Goal: Task Accomplishment & Management: Manage account settings

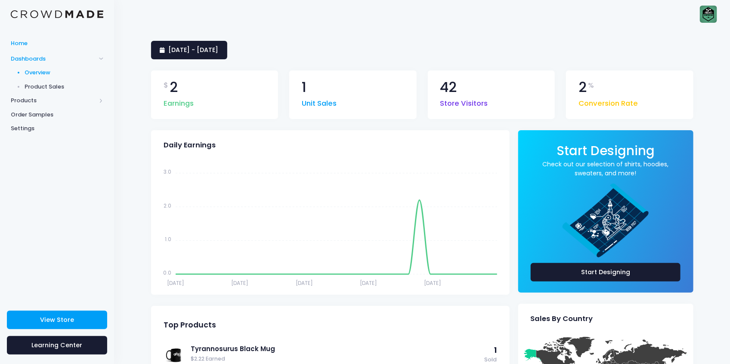
click at [34, 46] on span "Home" at bounding box center [57, 43] width 92 height 9
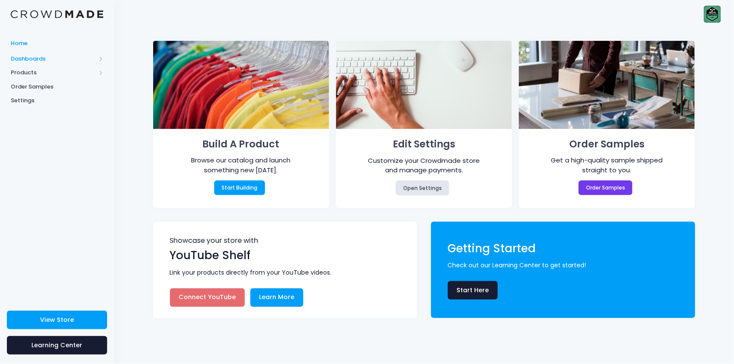
click at [57, 60] on span "Dashboards" at bounding box center [53, 59] width 85 height 9
click at [71, 77] on link "Overview" at bounding box center [57, 73] width 114 height 14
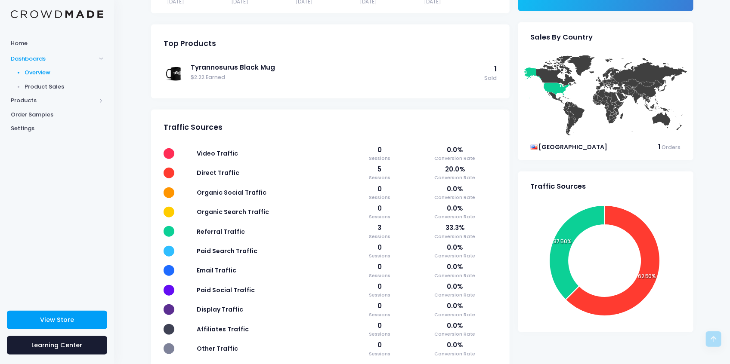
scroll to position [224, 0]
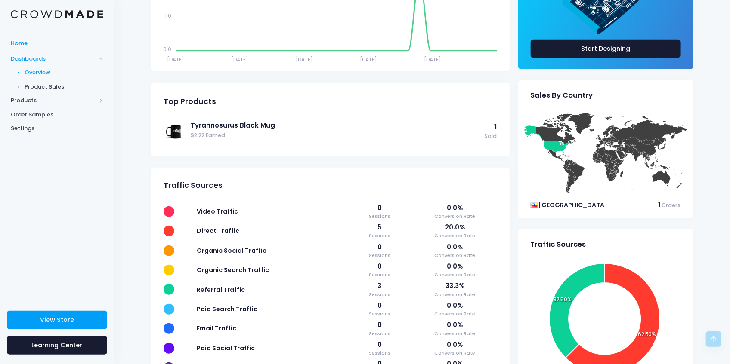
click at [46, 44] on span "Home" at bounding box center [57, 43] width 92 height 9
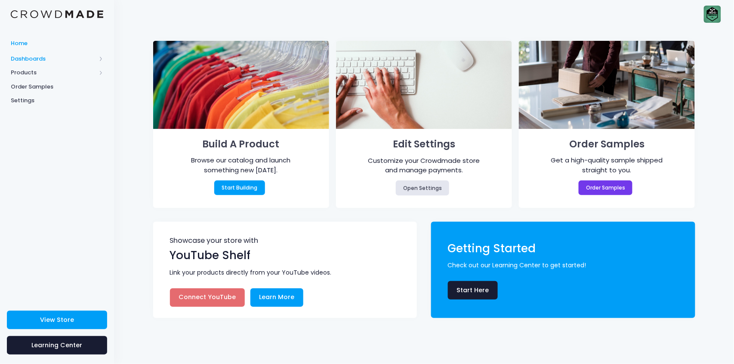
click at [58, 56] on span "Dashboards" at bounding box center [53, 59] width 85 height 9
click at [53, 74] on span "Overview" at bounding box center [64, 72] width 79 height 9
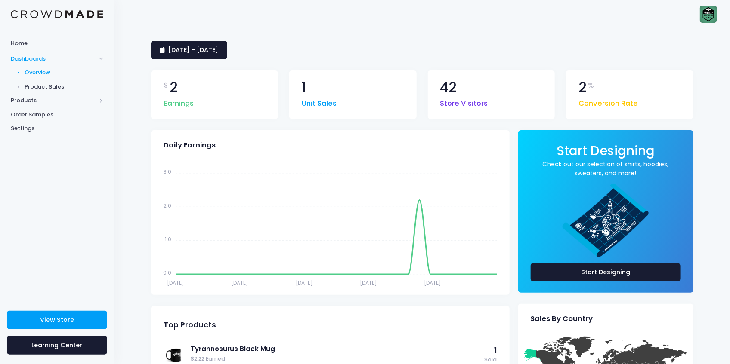
click at [701, 20] on img at bounding box center [707, 14] width 17 height 17
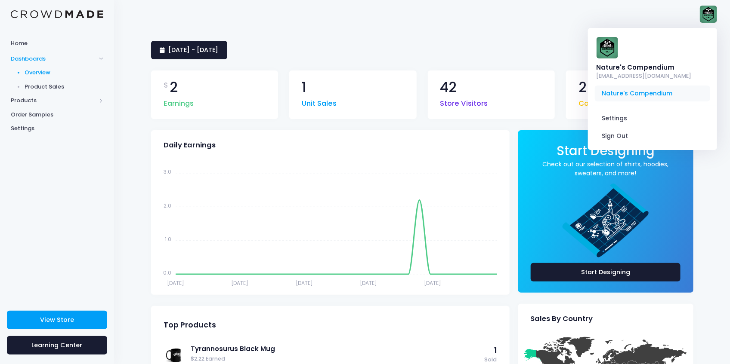
click at [644, 92] on span "Nature's Compendium" at bounding box center [651, 94] width 115 height 16
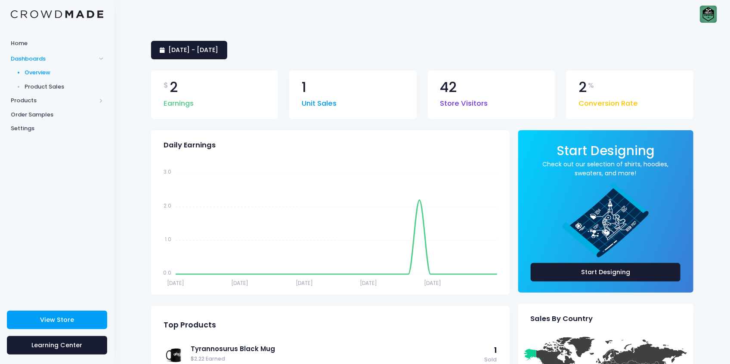
click at [709, 16] on img at bounding box center [707, 14] width 17 height 17
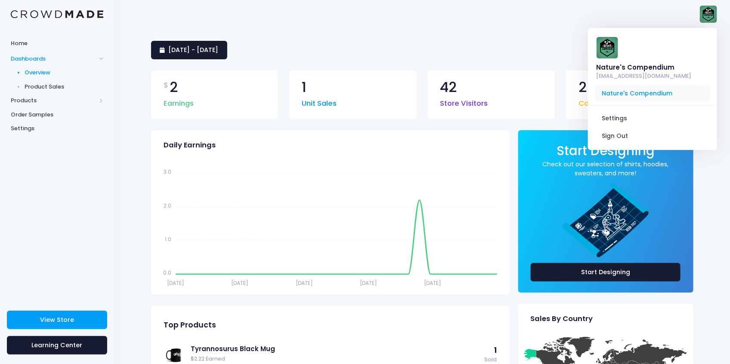
click at [640, 92] on span "Nature's Compendium" at bounding box center [651, 94] width 115 height 16
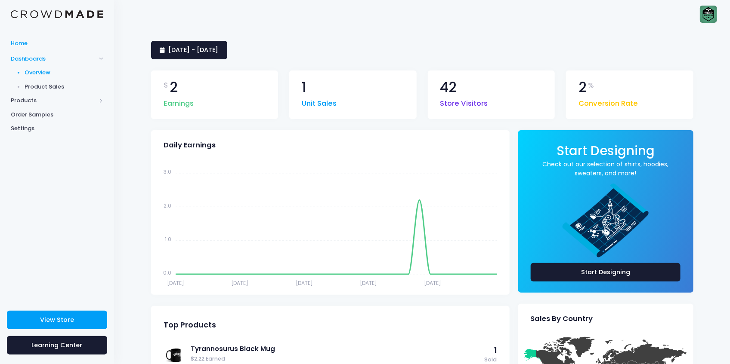
click at [24, 45] on span "Home" at bounding box center [57, 43] width 92 height 9
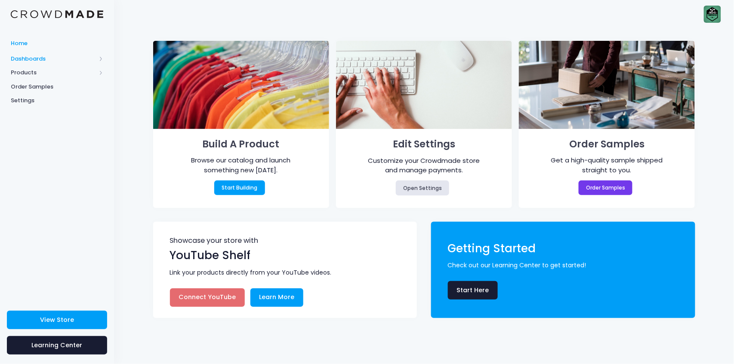
click at [32, 65] on span "Dashboards" at bounding box center [57, 59] width 114 height 14
click at [22, 97] on span "Products" at bounding box center [53, 100] width 85 height 9
click at [28, 70] on span "Products" at bounding box center [53, 72] width 85 height 9
click at [719, 13] on img at bounding box center [712, 14] width 17 height 17
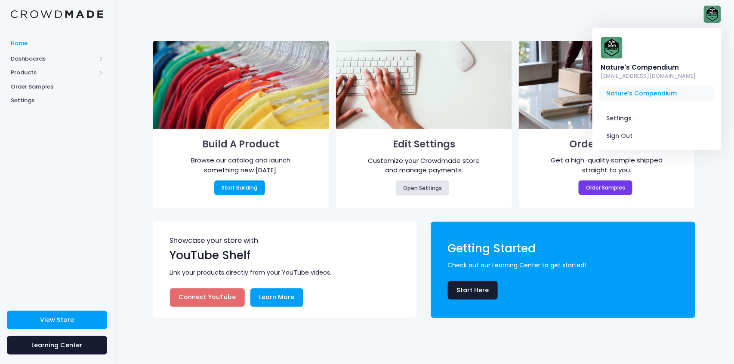
click at [634, 93] on span "Nature's Compendium" at bounding box center [656, 94] width 115 height 16
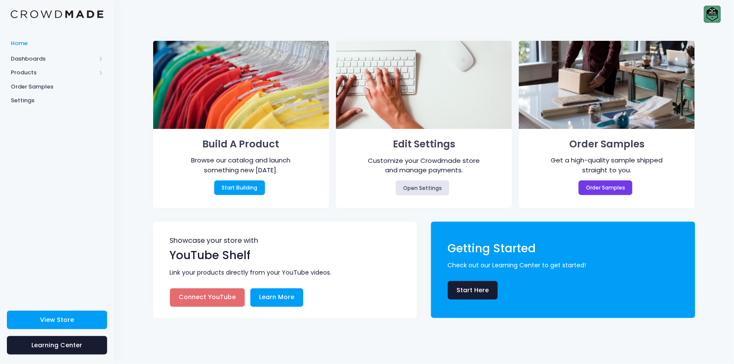
click at [14, 43] on span "Home" at bounding box center [57, 43] width 92 height 9
click at [35, 56] on span "Dashboards" at bounding box center [53, 59] width 85 height 9
click at [57, 75] on span "Overview" at bounding box center [64, 72] width 79 height 9
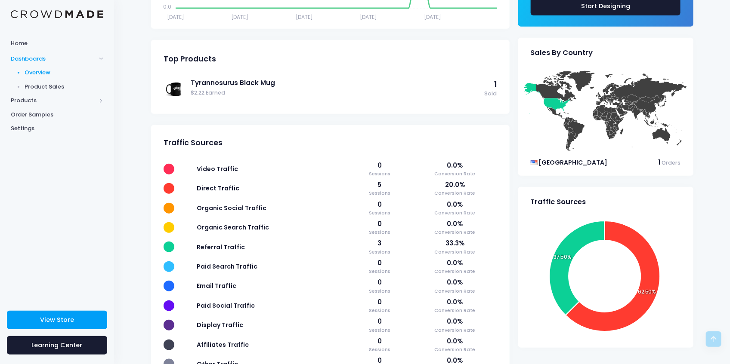
scroll to position [310, 0]
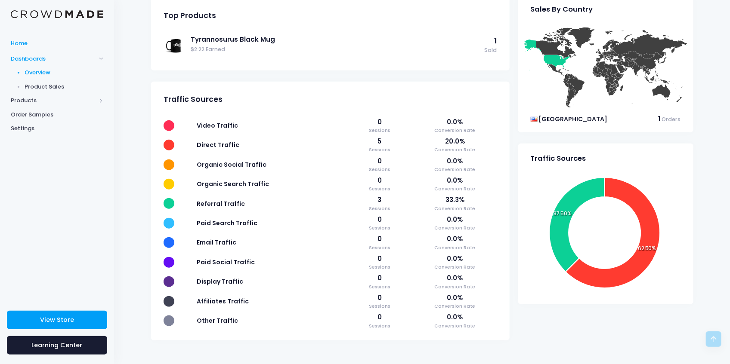
click at [26, 48] on link "Home" at bounding box center [57, 43] width 114 height 17
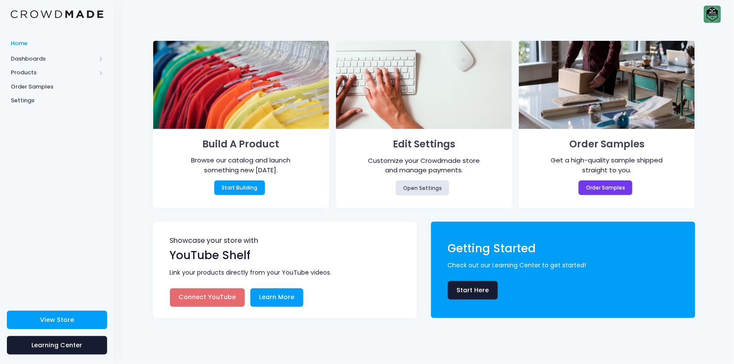
click at [717, 11] on img at bounding box center [712, 14] width 17 height 17
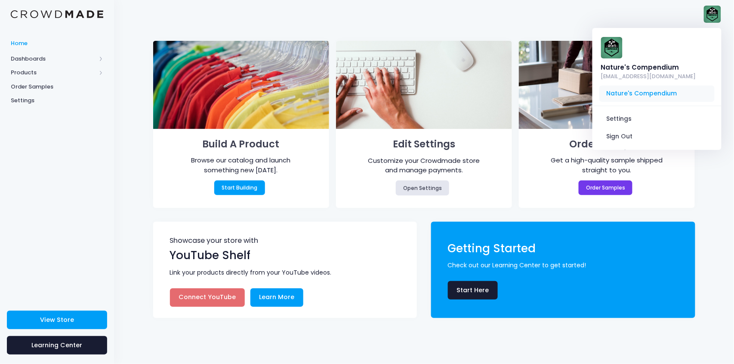
click at [640, 93] on span "Nature's Compendium" at bounding box center [656, 94] width 115 height 16
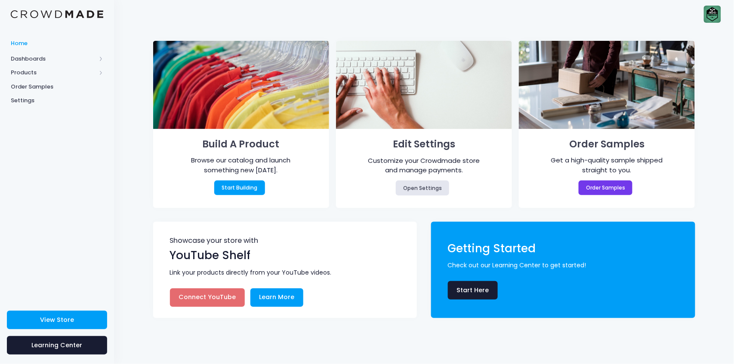
click at [720, 8] on img at bounding box center [712, 14] width 17 height 17
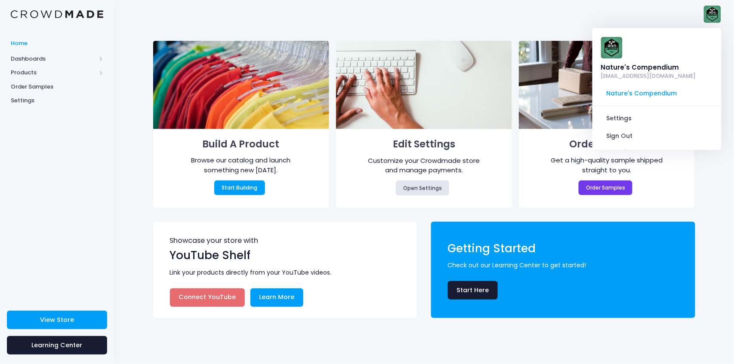
click at [18, 44] on span "Home" at bounding box center [57, 43] width 92 height 9
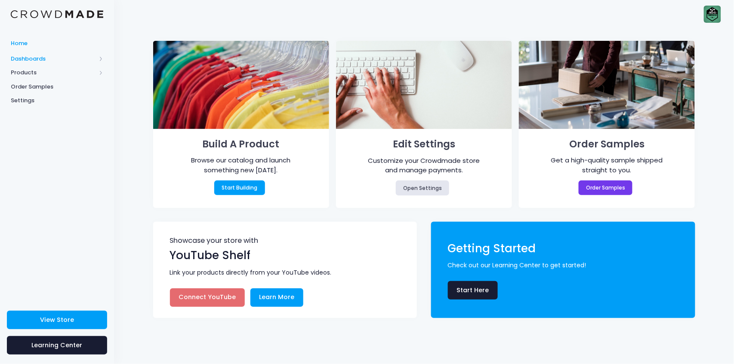
click at [37, 56] on span "Dashboards" at bounding box center [53, 59] width 85 height 9
click at [43, 70] on span "Overview" at bounding box center [64, 72] width 79 height 9
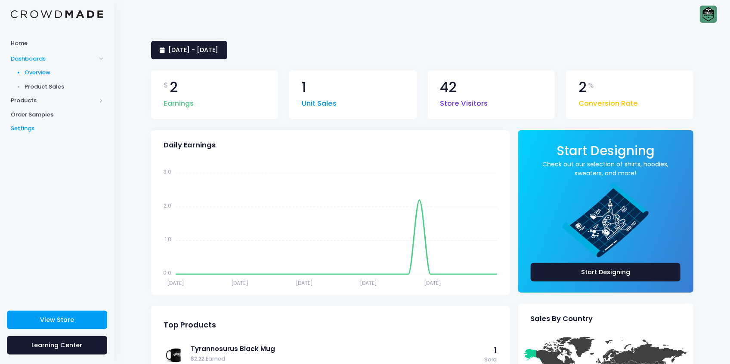
click at [74, 128] on span "Settings" at bounding box center [57, 128] width 92 height 9
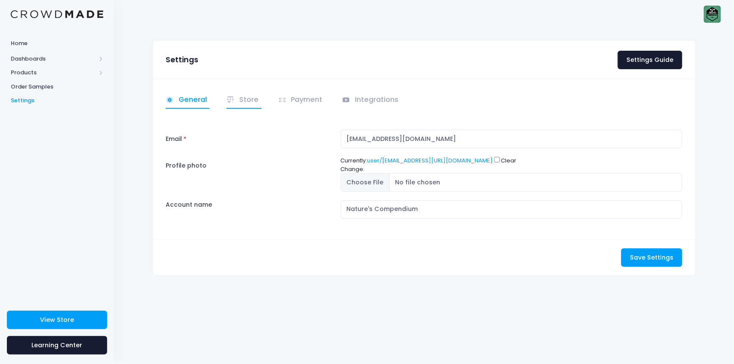
click at [248, 98] on link "Store" at bounding box center [243, 100] width 35 height 17
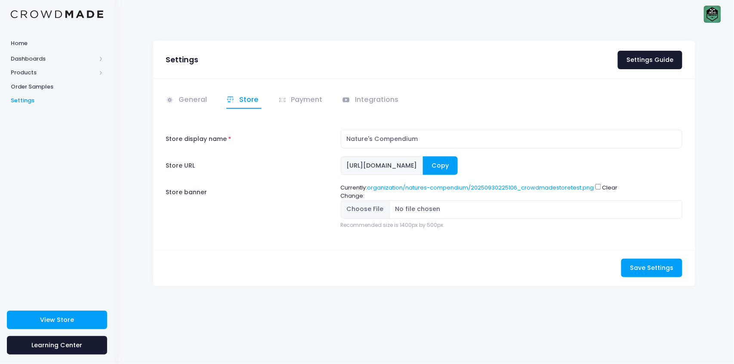
click at [458, 165] on button "Copy" at bounding box center [440, 166] width 35 height 18
